Goal: Navigation & Orientation: Find specific page/section

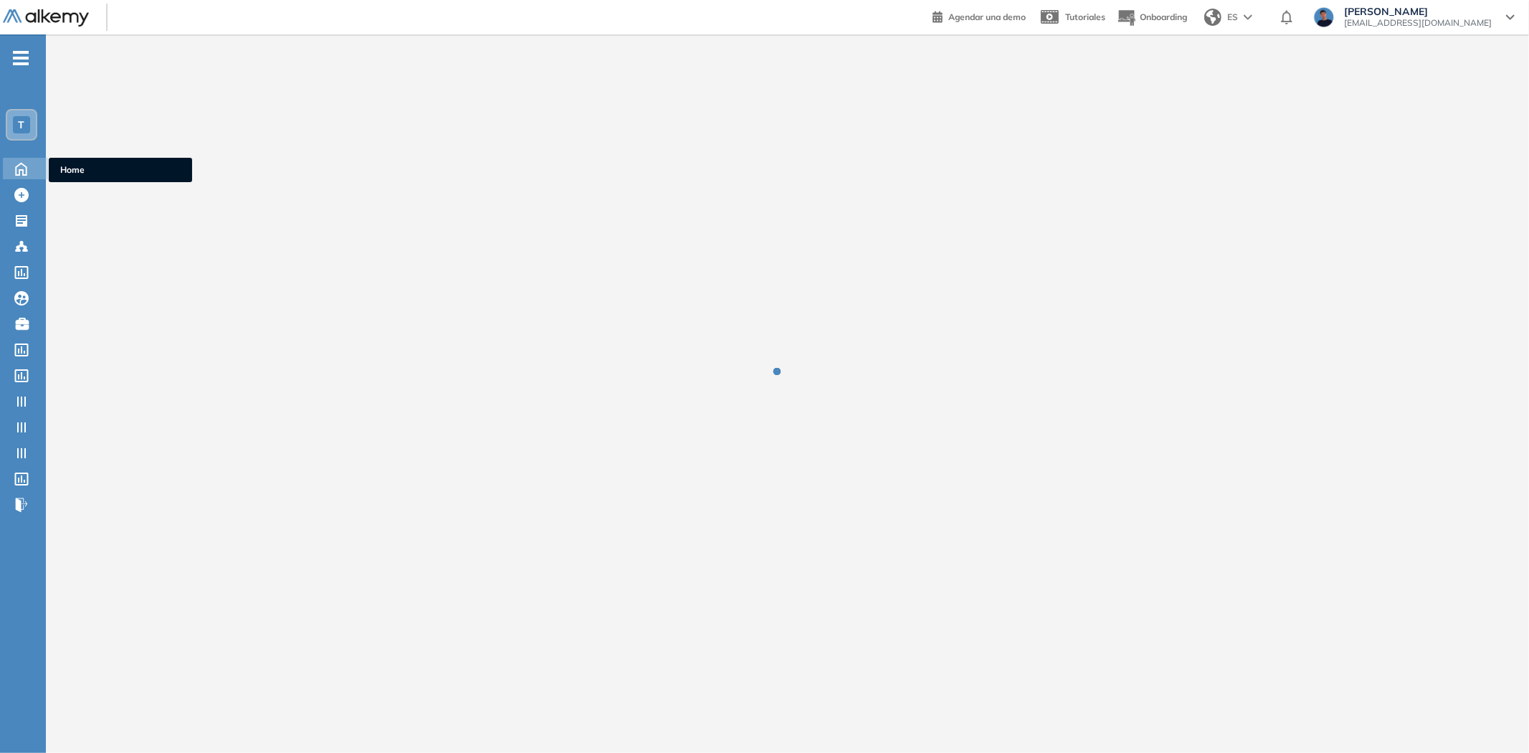
click at [25, 168] on icon at bounding box center [21, 167] width 25 height 17
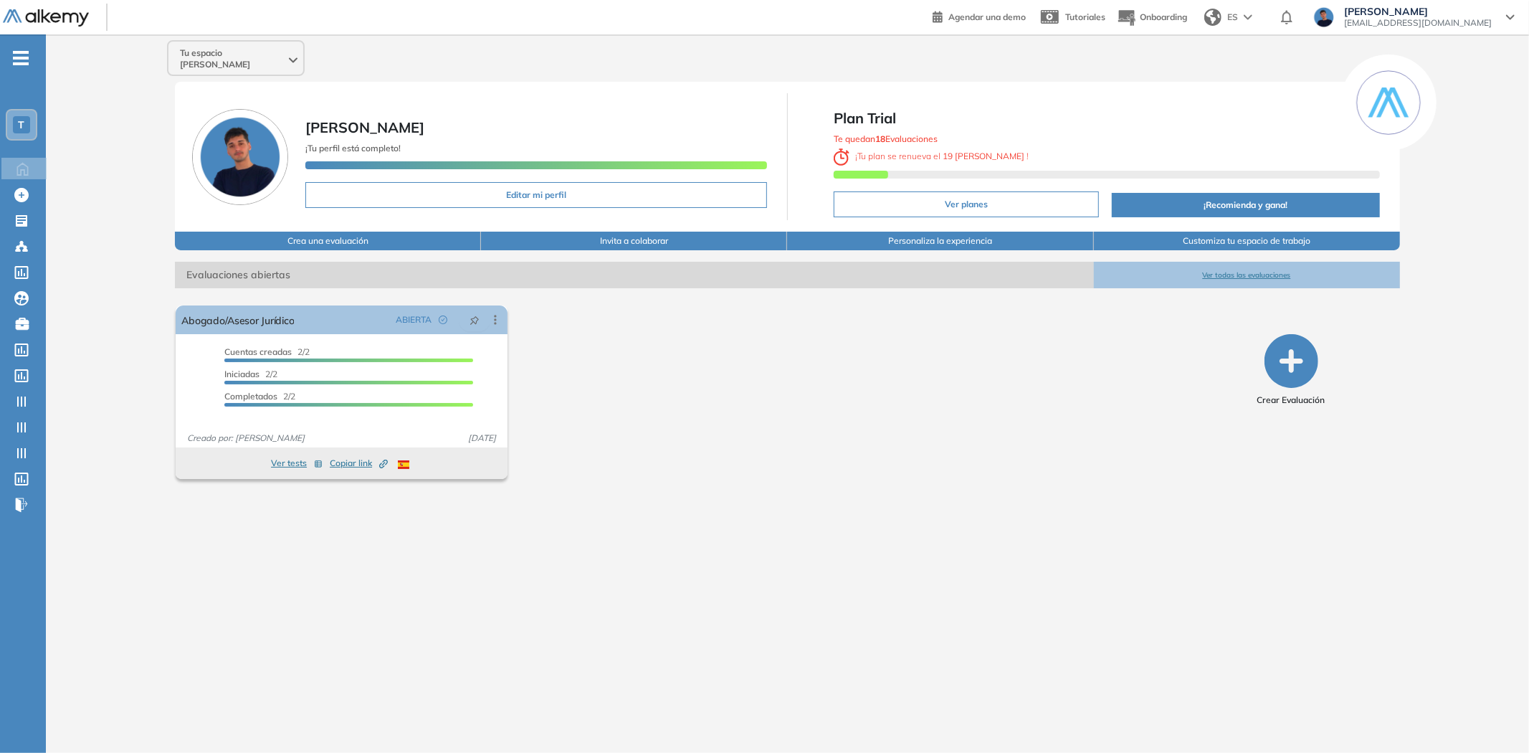
click at [36, 125] on div "T" at bounding box center [22, 125] width 32 height 32
click at [19, 125] on span "T" at bounding box center [22, 124] width 6 height 11
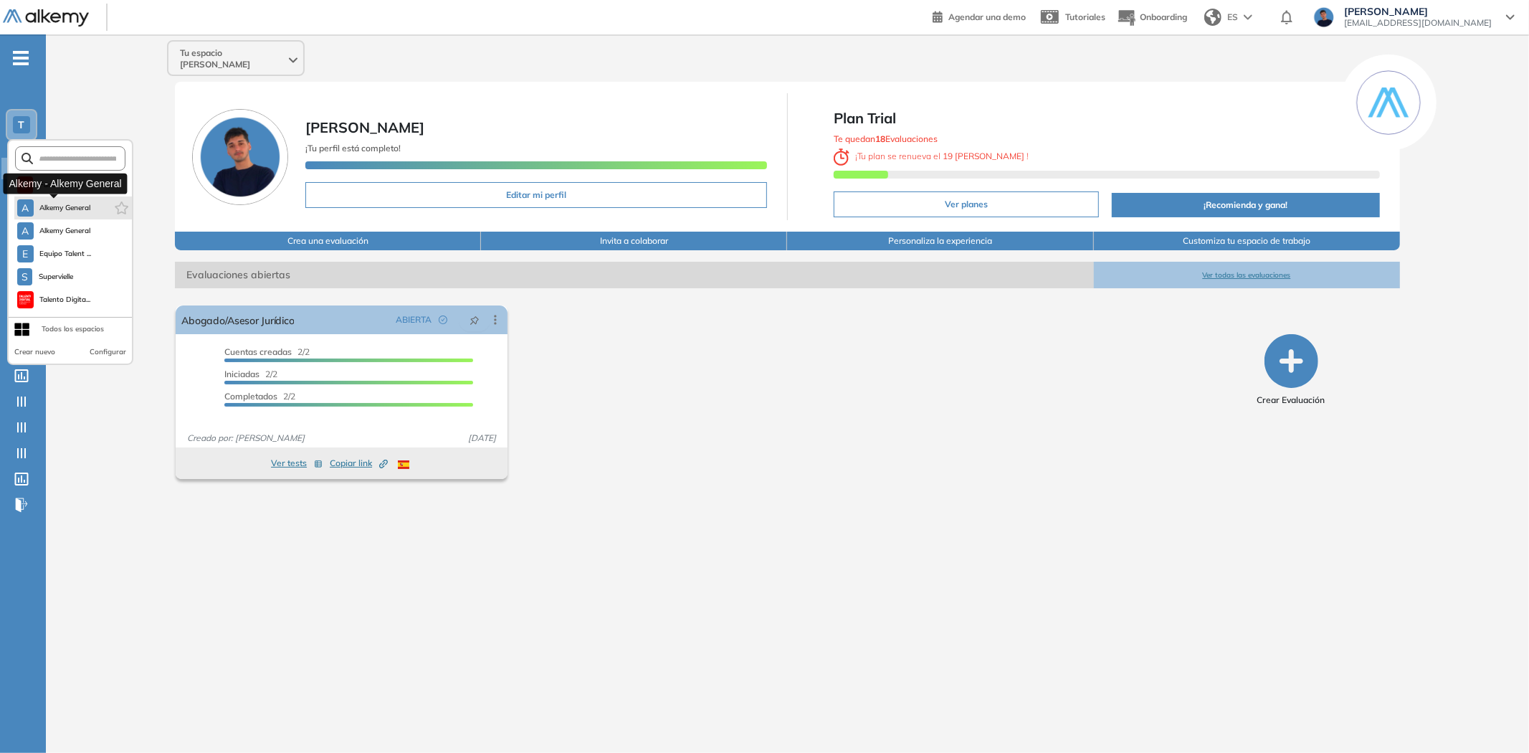
click at [48, 205] on span "Alkemy General" at bounding box center [65, 207] width 52 height 11
